Goal: Navigation & Orientation: Find specific page/section

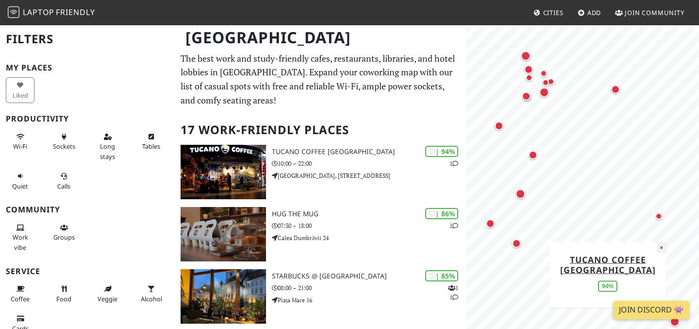
click at [660, 245] on button "×" at bounding box center [661, 247] width 9 height 11
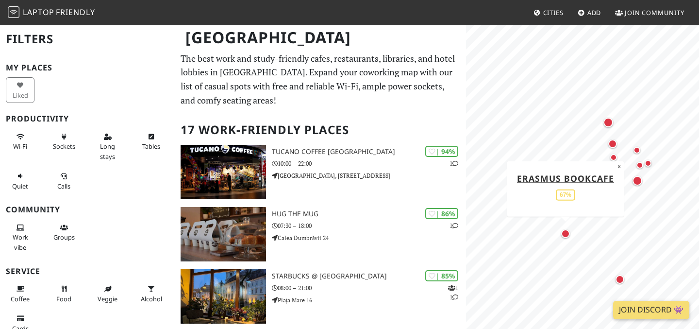
click at [568, 234] on div "Map marker" at bounding box center [565, 233] width 9 height 9
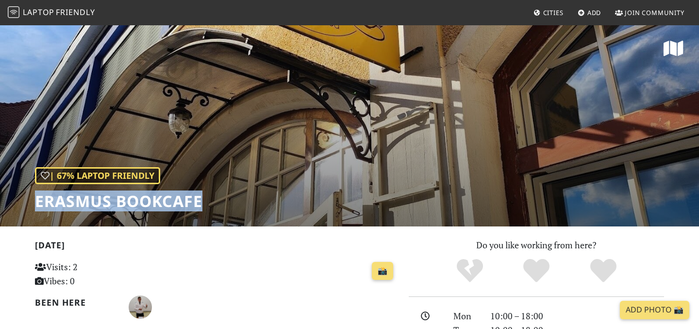
drag, startPoint x: 202, startPoint y: 204, endPoint x: 36, endPoint y: 197, distance: 166.2
click at [36, 197] on h1 "Erasmus Bookcafe" at bounding box center [118, 201] width 167 height 18
copy h1 "Erasmus Bookcafe"
